Goal: Complete application form

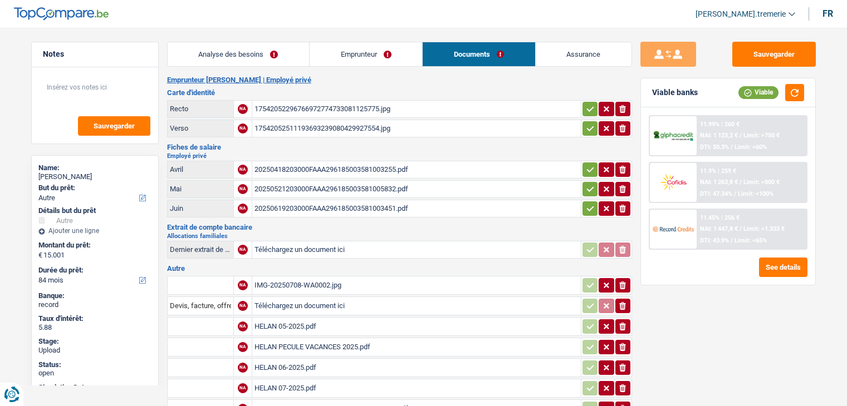
select select "other"
select select "84"
click at [369, 166] on div "20250418203000FAAA296185003581003255.pdf" at bounding box center [416, 169] width 324 height 17
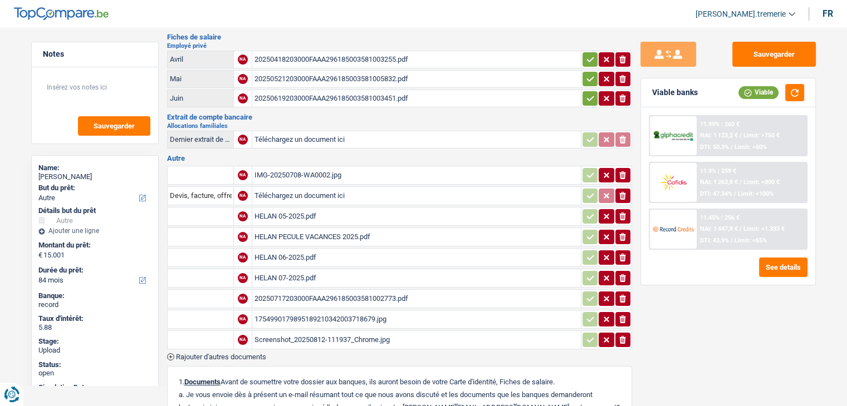
scroll to position [111, 0]
click at [327, 290] on div "20250717203000FAAA296185003581002773.pdf" at bounding box center [416, 298] width 324 height 17
click at [317, 311] on div "1754990179895189210342003718679.jpg" at bounding box center [416, 319] width 324 height 17
click at [305, 337] on div "Screenshot_20250812-111937_Chrome.jpg" at bounding box center [416, 339] width 324 height 17
click at [316, 271] on div "HELAN 07-2025.pdf" at bounding box center [416, 278] width 324 height 17
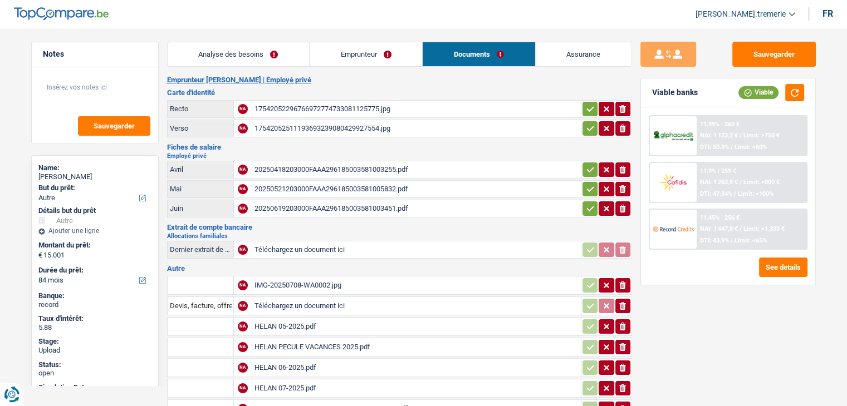
scroll to position [298, 0]
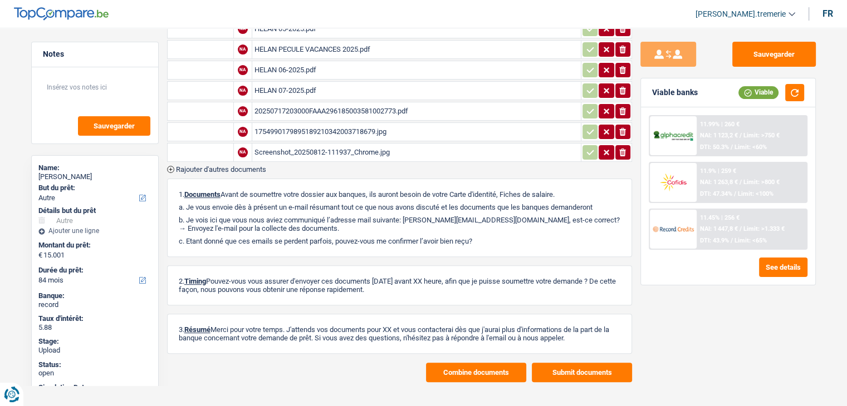
click at [464, 366] on button "Combine documents" at bounding box center [476, 372] width 100 height 19
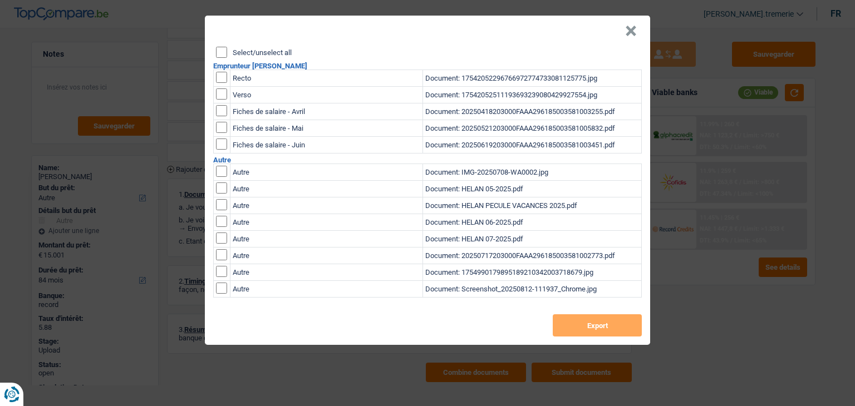
click at [222, 79] on input "checkbox" at bounding box center [221, 77] width 11 height 11
checkbox input "true"
click at [220, 83] on input "checkbox" at bounding box center [221, 77] width 11 height 11
checkbox input "true"
click at [222, 116] on input "checkbox" at bounding box center [221, 110] width 11 height 11
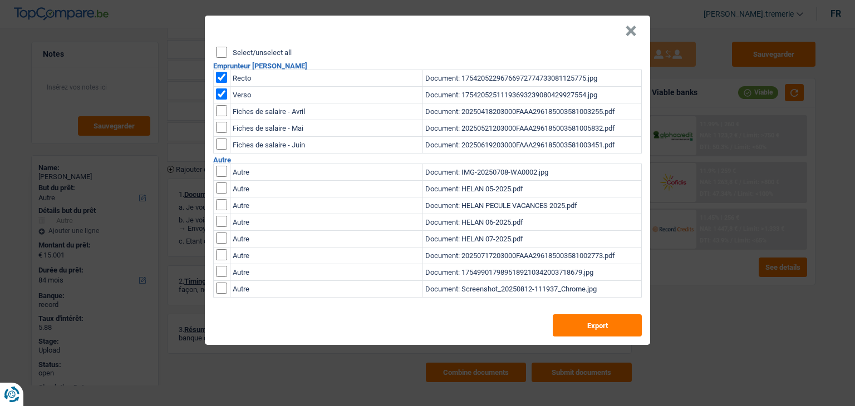
checkbox input "true"
click at [222, 116] on input "checkbox" at bounding box center [221, 110] width 11 height 11
checkbox input "true"
click at [220, 177] on input "checkbox" at bounding box center [221, 171] width 11 height 11
checkbox input "true"
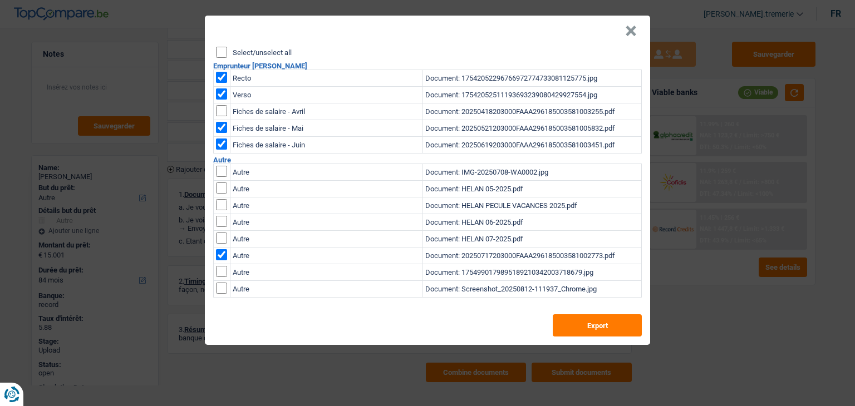
click at [222, 177] on input "checkbox" at bounding box center [221, 171] width 11 height 11
checkbox input "true"
click at [596, 325] on button "Export" at bounding box center [597, 326] width 89 height 22
click at [526, 12] on div "× Select/unselect all Emprunteur [PERSON_NAME] Recto Document: 1754205229676697…" at bounding box center [427, 203] width 855 height 406
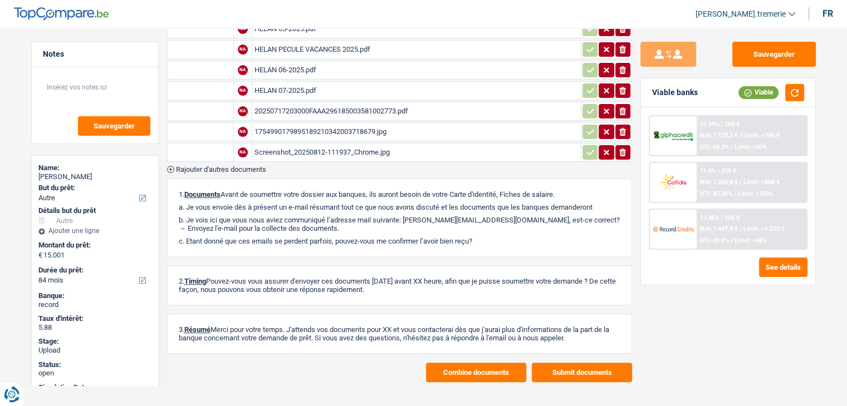
click at [326, 144] on div "Screenshot_20250812-111937_Chrome.jpg" at bounding box center [416, 152] width 324 height 17
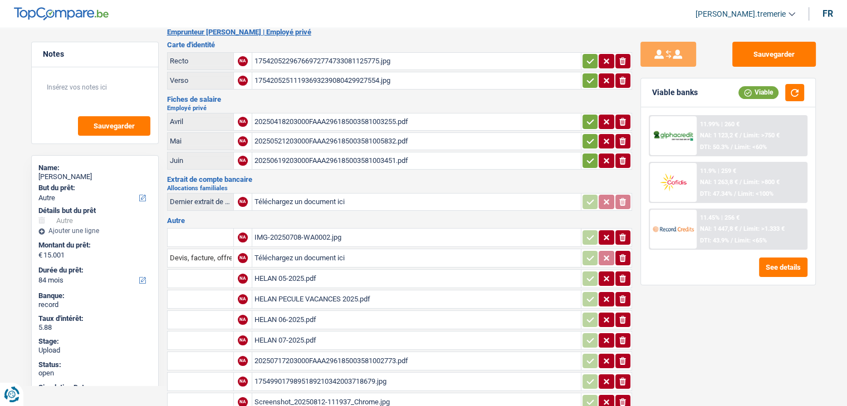
scroll to position [50, 0]
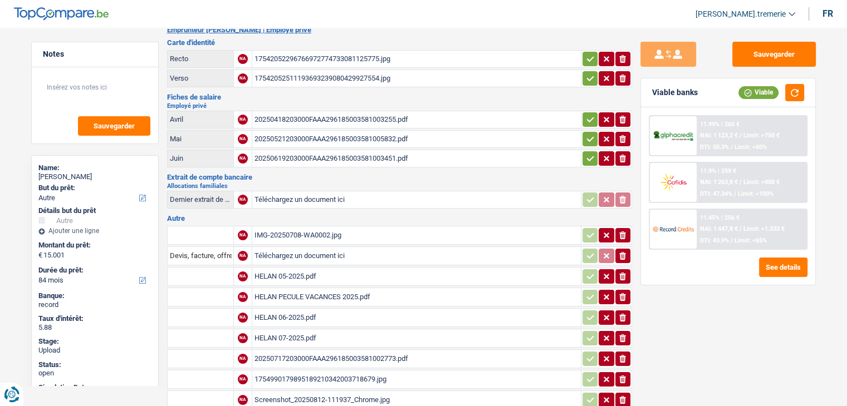
click at [298, 232] on div "IMG-20250708-WA0002.jpg" at bounding box center [416, 235] width 324 height 17
click at [306, 150] on div "20250619203000FAAA296185003581003451.pdf" at bounding box center [416, 158] width 324 height 17
click at [321, 268] on div "HELAN 05-2025.pdf" at bounding box center [416, 276] width 324 height 17
click at [324, 310] on div "HELAN 06-2025.pdf" at bounding box center [416, 318] width 324 height 17
click at [274, 334] on div "HELAN 07-2025.pdf" at bounding box center [416, 338] width 324 height 17
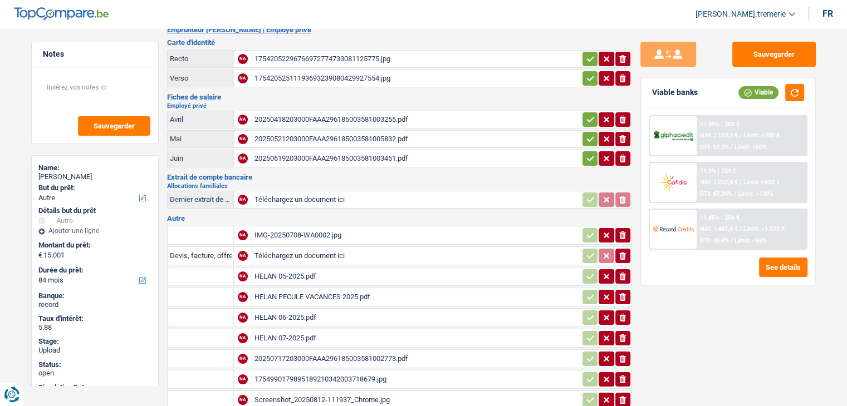
scroll to position [0, 0]
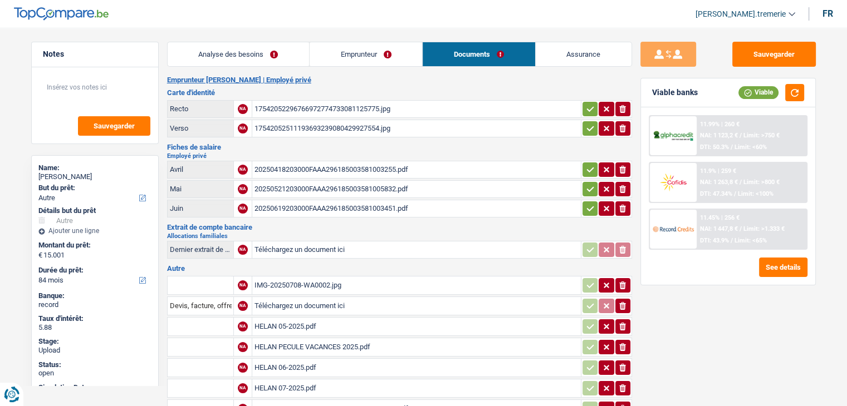
click at [366, 62] on link "Emprunteur" at bounding box center [366, 54] width 112 height 24
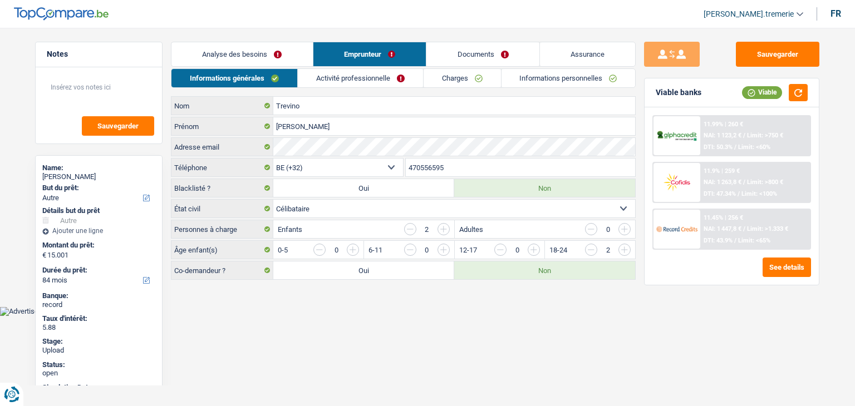
click at [453, 83] on link "Charges" at bounding box center [462, 78] width 77 height 18
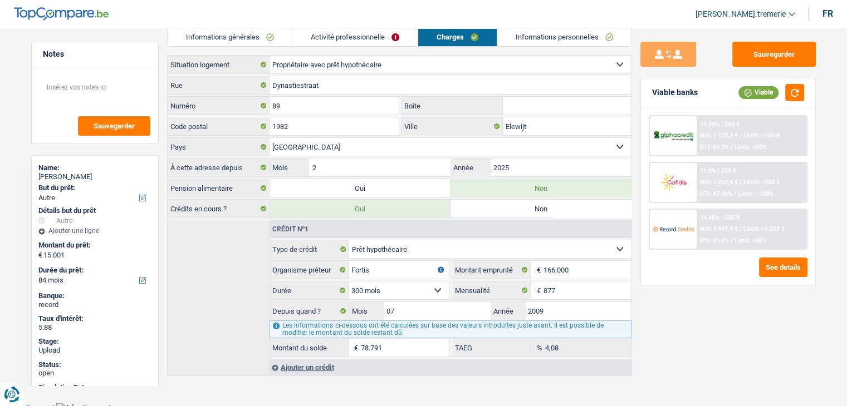
scroll to position [42, 0]
click at [389, 28] on link "Activité professionnelle" at bounding box center [354, 36] width 125 height 18
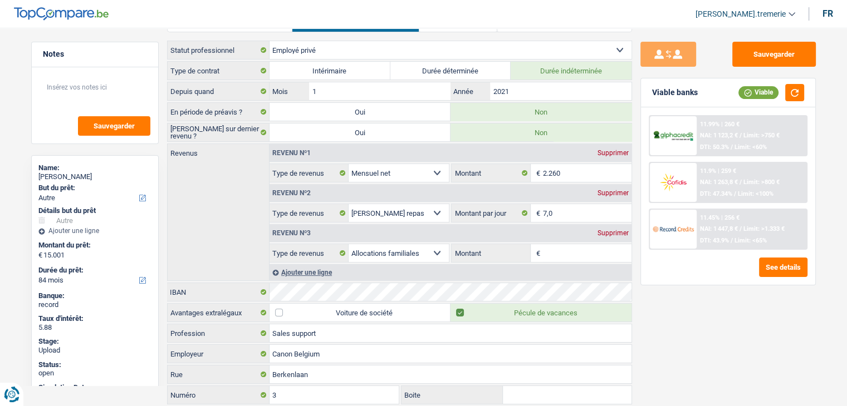
scroll to position [0, 0]
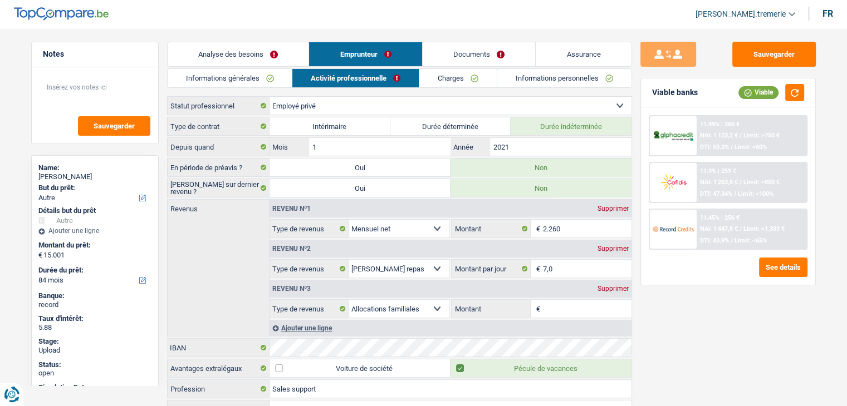
click at [454, 79] on link "Charges" at bounding box center [457, 78] width 77 height 18
